Goal: Find specific page/section: Find specific page/section

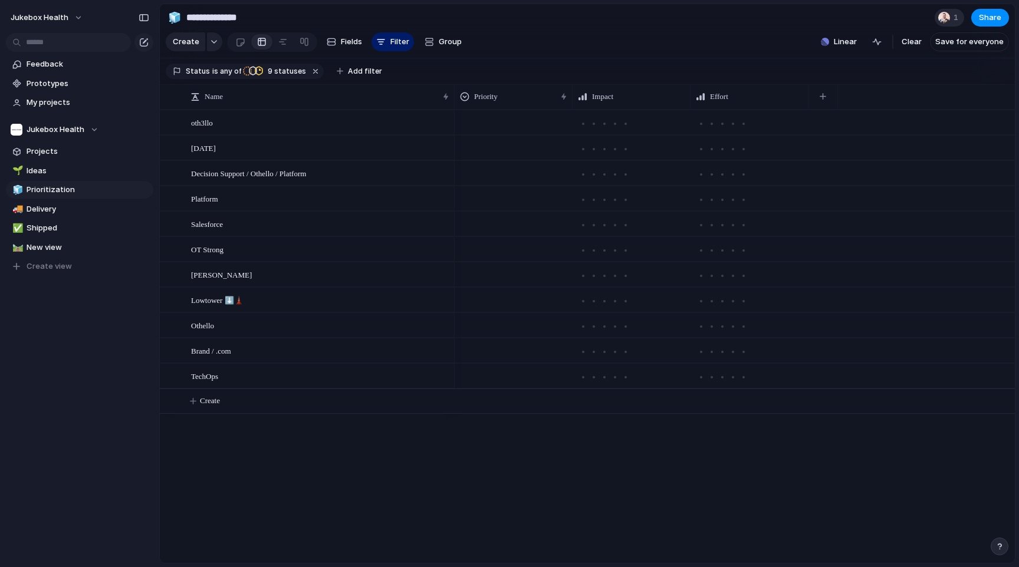
click at [951, 17] on div "1" at bounding box center [949, 18] width 29 height 18
click at [571, 52] on div "Seen by [PERSON_NAME]" at bounding box center [509, 283] width 1019 height 567
click at [39, 150] on span "Projects" at bounding box center [88, 152] width 123 height 12
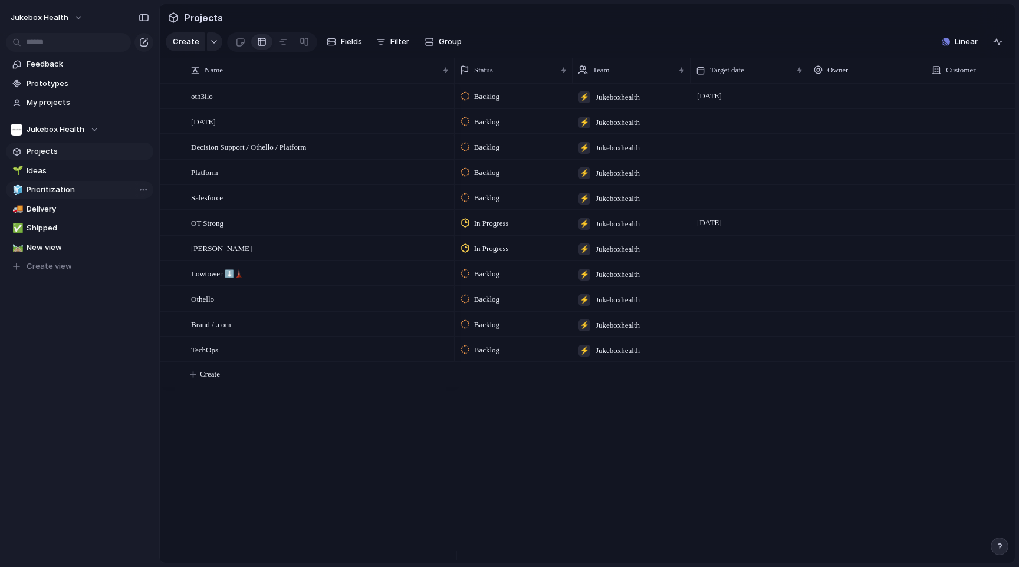
click at [41, 185] on span "Prioritization" at bounding box center [88, 190] width 123 height 12
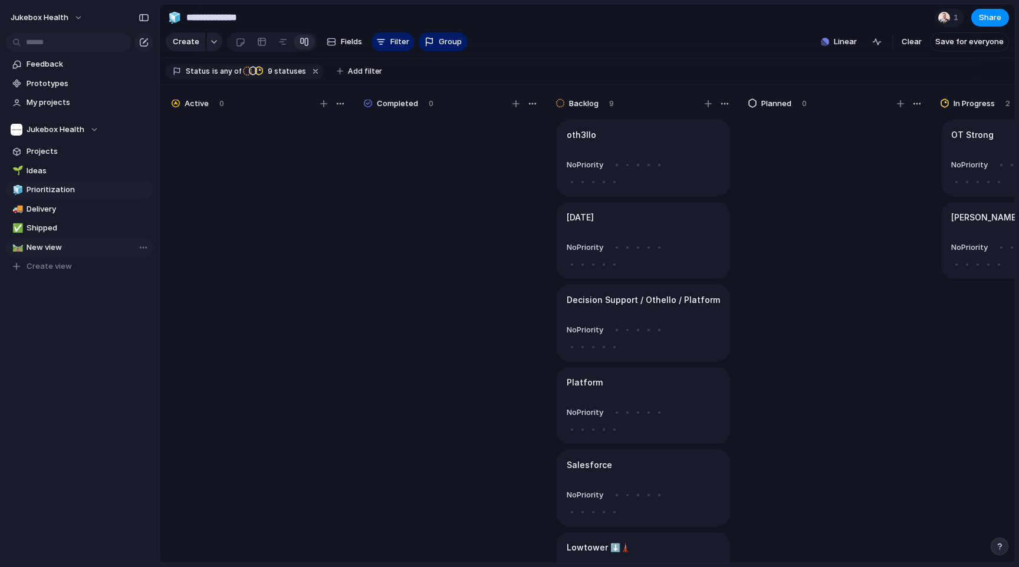
click at [50, 248] on span "New view" at bounding box center [88, 248] width 123 height 12
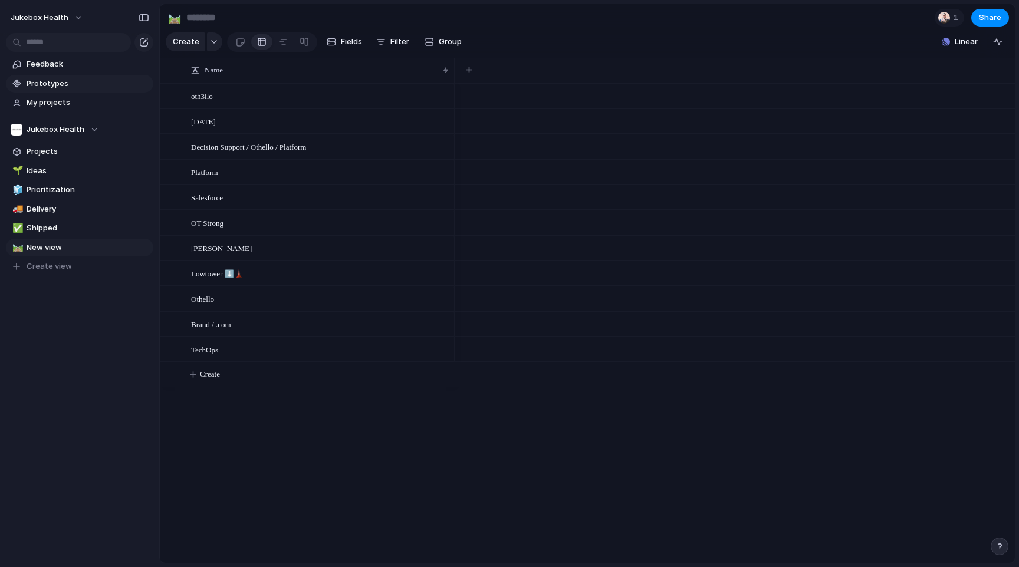
click at [57, 83] on span "Prototypes" at bounding box center [88, 84] width 123 height 12
